Goal: Navigation & Orientation: Go to known website

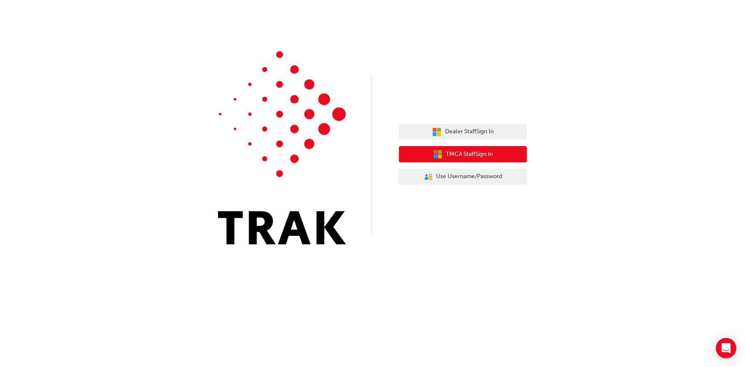
click at [438, 158] on icon "button" at bounding box center [440, 156] width 4 height 4
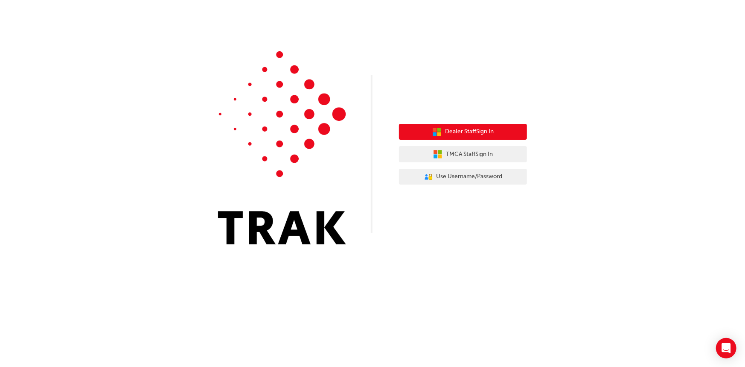
click at [450, 132] on span "Dealer Staff Sign In" at bounding box center [469, 132] width 49 height 10
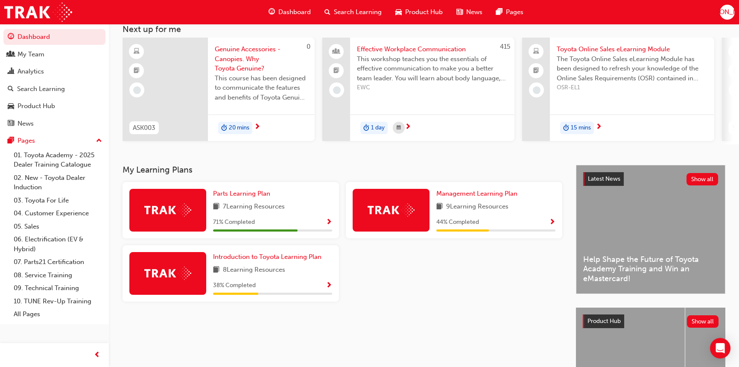
scroll to position [14, 0]
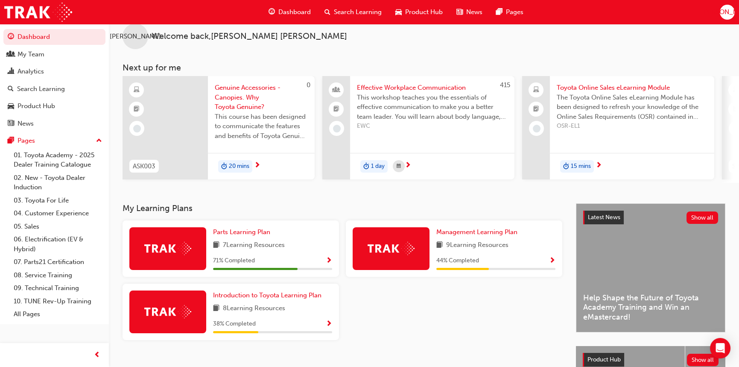
click at [552, 261] on span "Show Progress" at bounding box center [552, 261] width 6 height 8
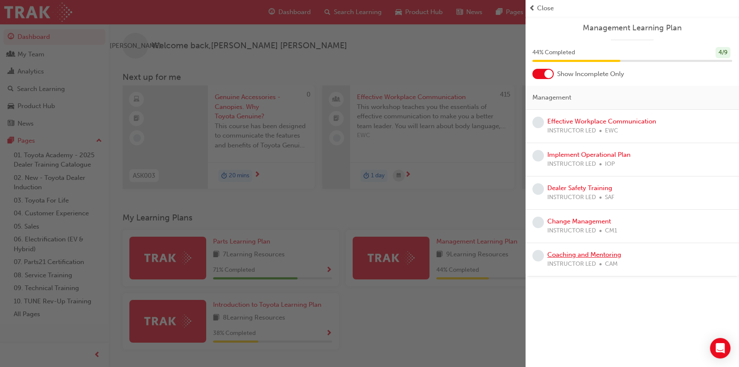
scroll to position [0, 0]
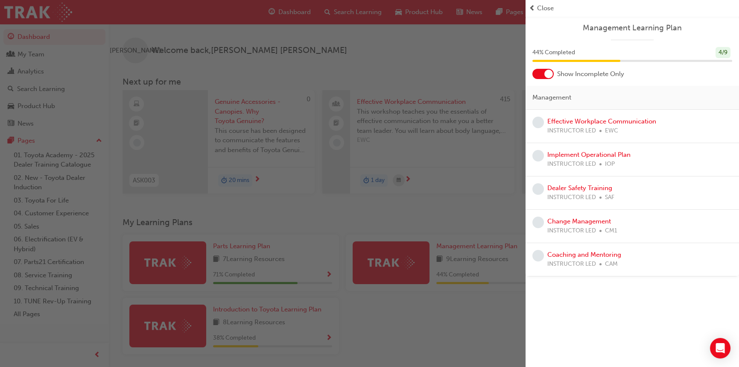
click at [531, 6] on span "prev-icon" at bounding box center [532, 8] width 6 height 10
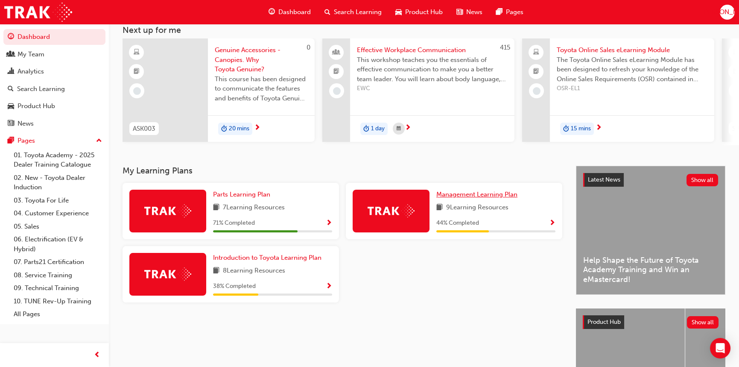
scroll to position [85, 0]
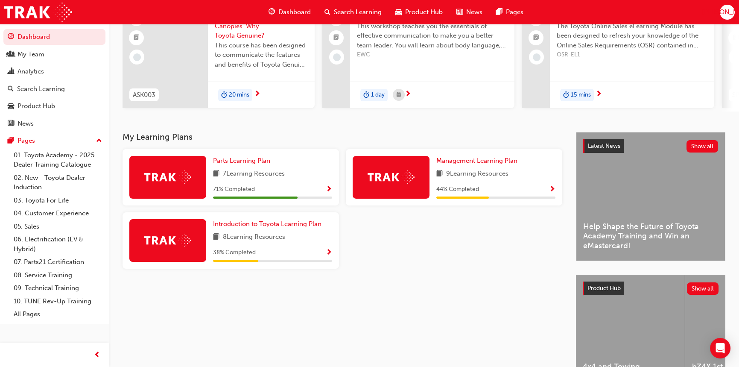
click at [326, 254] on span "Show Progress" at bounding box center [329, 253] width 6 height 8
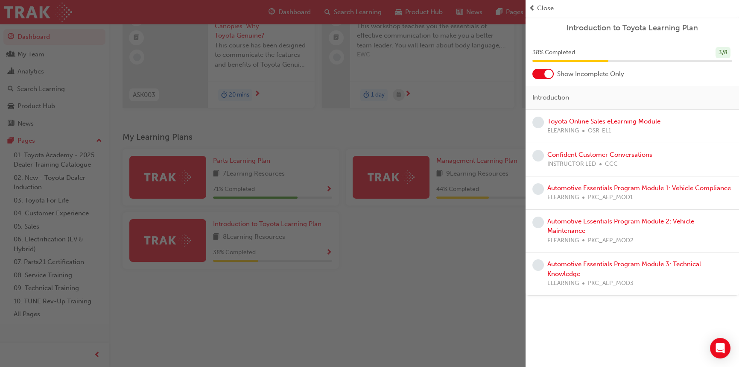
click at [326, 254] on div "button" at bounding box center [262, 183] width 525 height 367
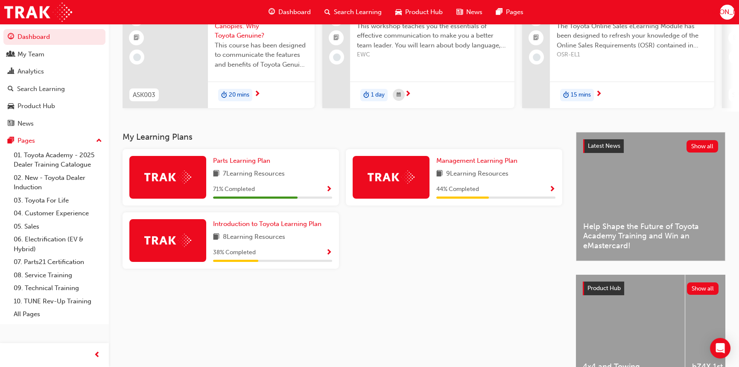
click at [327, 193] on span "Show Progress" at bounding box center [329, 190] width 6 height 8
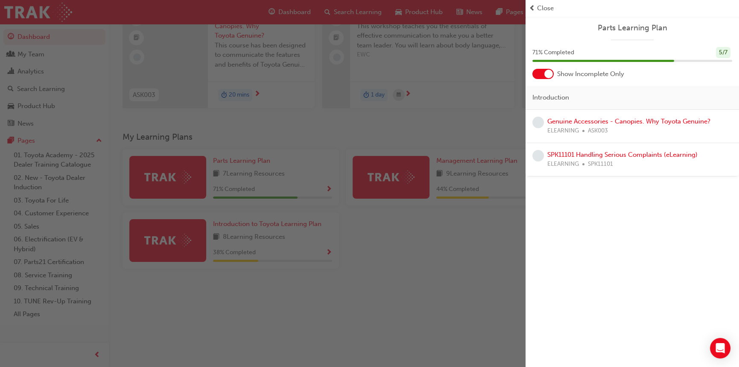
click at [327, 193] on div "button" at bounding box center [262, 183] width 525 height 367
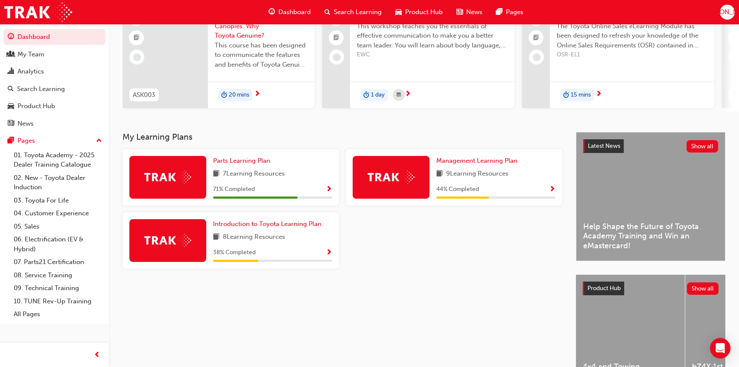
scroll to position [0, 0]
